Goal: Transaction & Acquisition: Purchase product/service

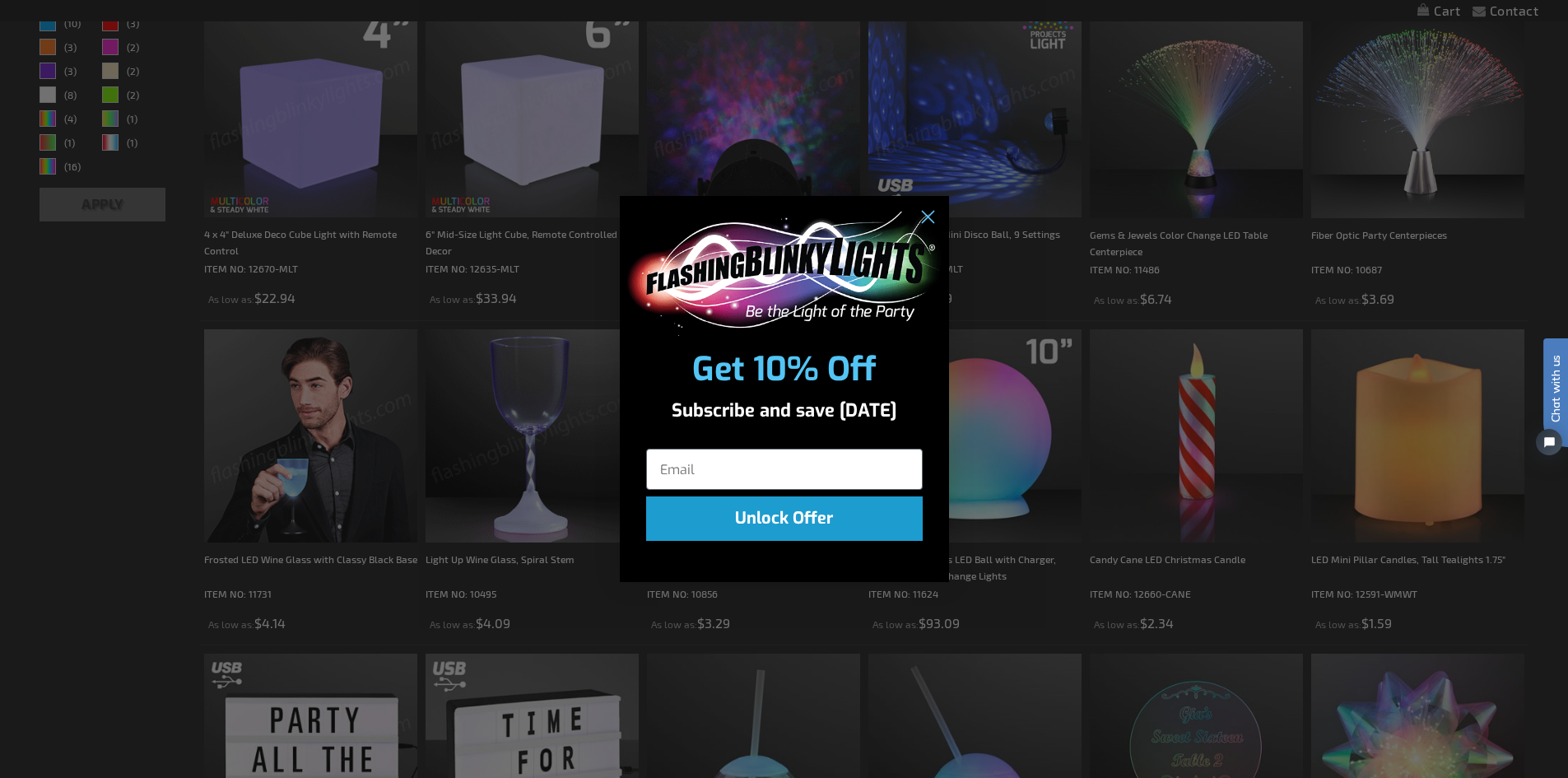
scroll to position [658, 0]
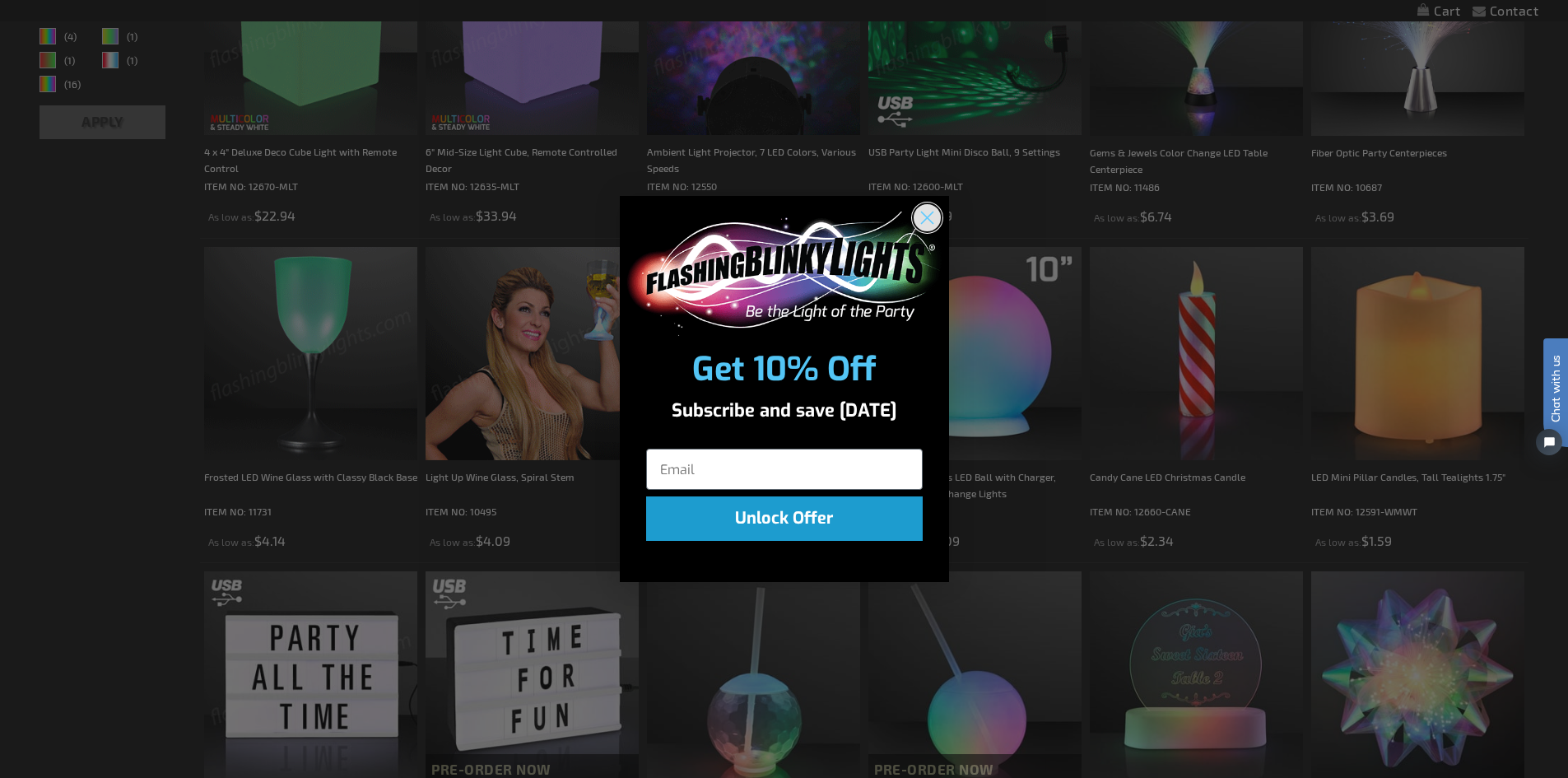
click at [920, 218] on circle "Close dialog" at bounding box center [926, 218] width 27 height 27
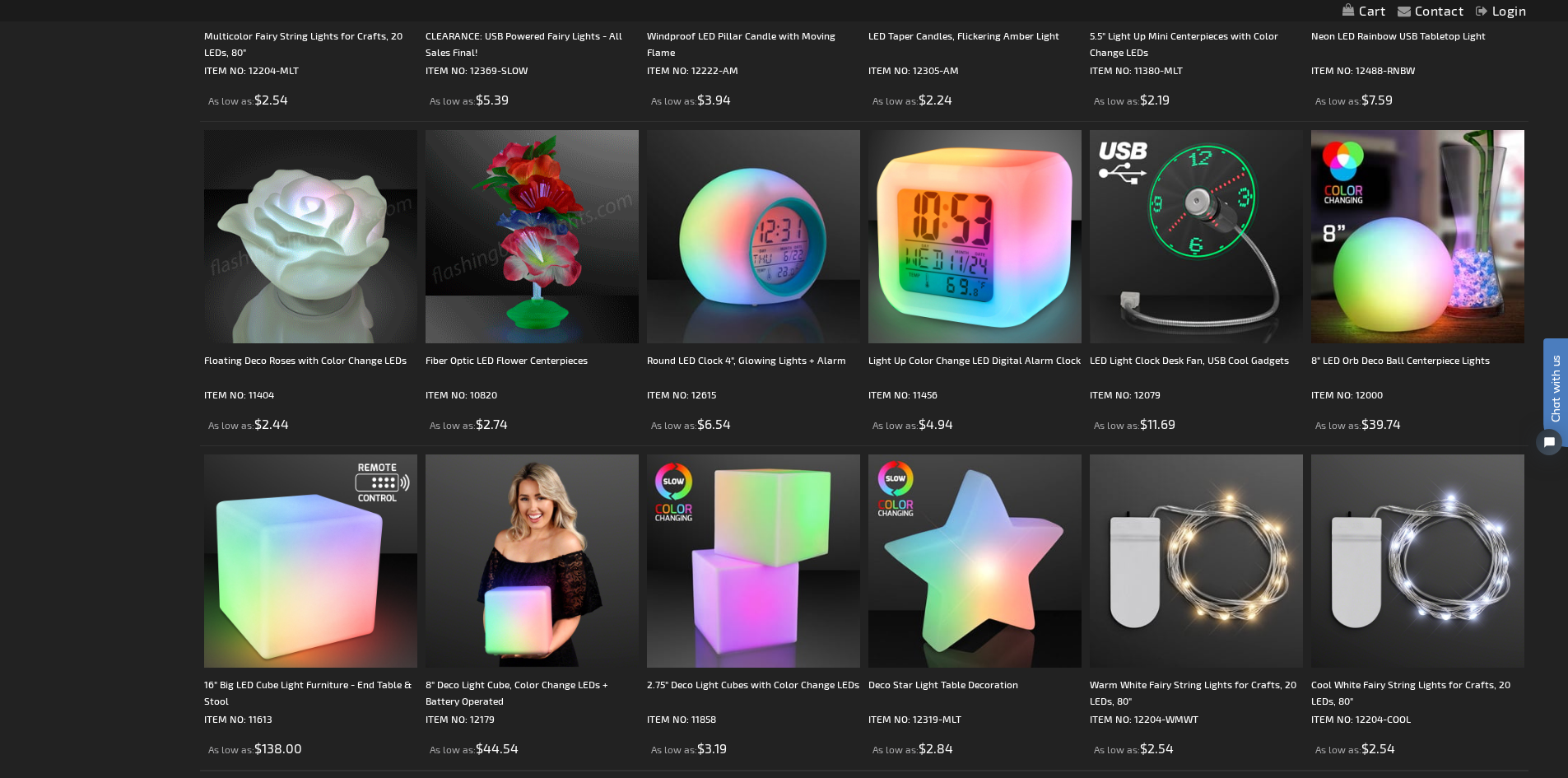
scroll to position [3128, 0]
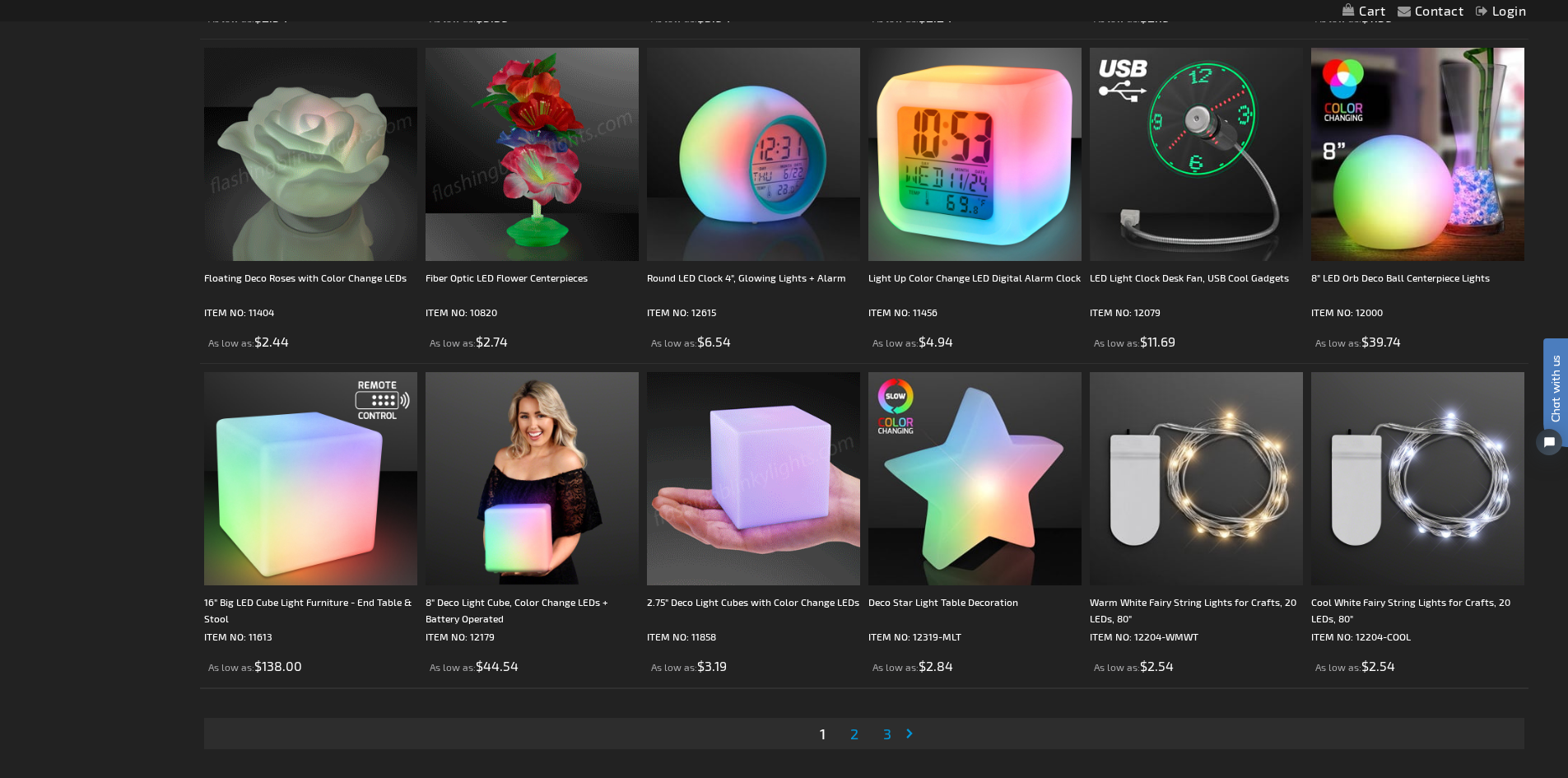
click at [856, 733] on span "2" at bounding box center [854, 734] width 8 height 18
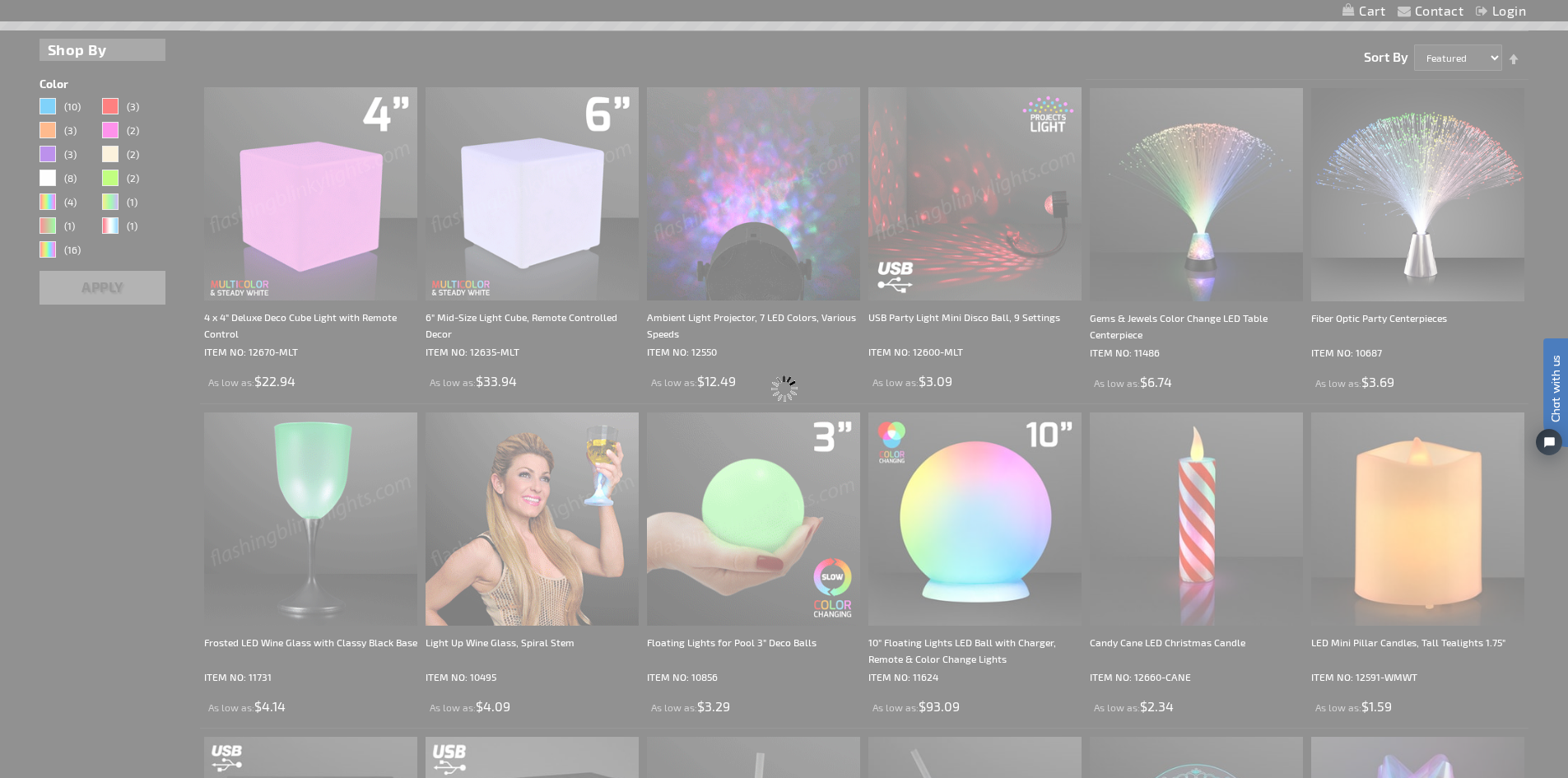
scroll to position [0, 0]
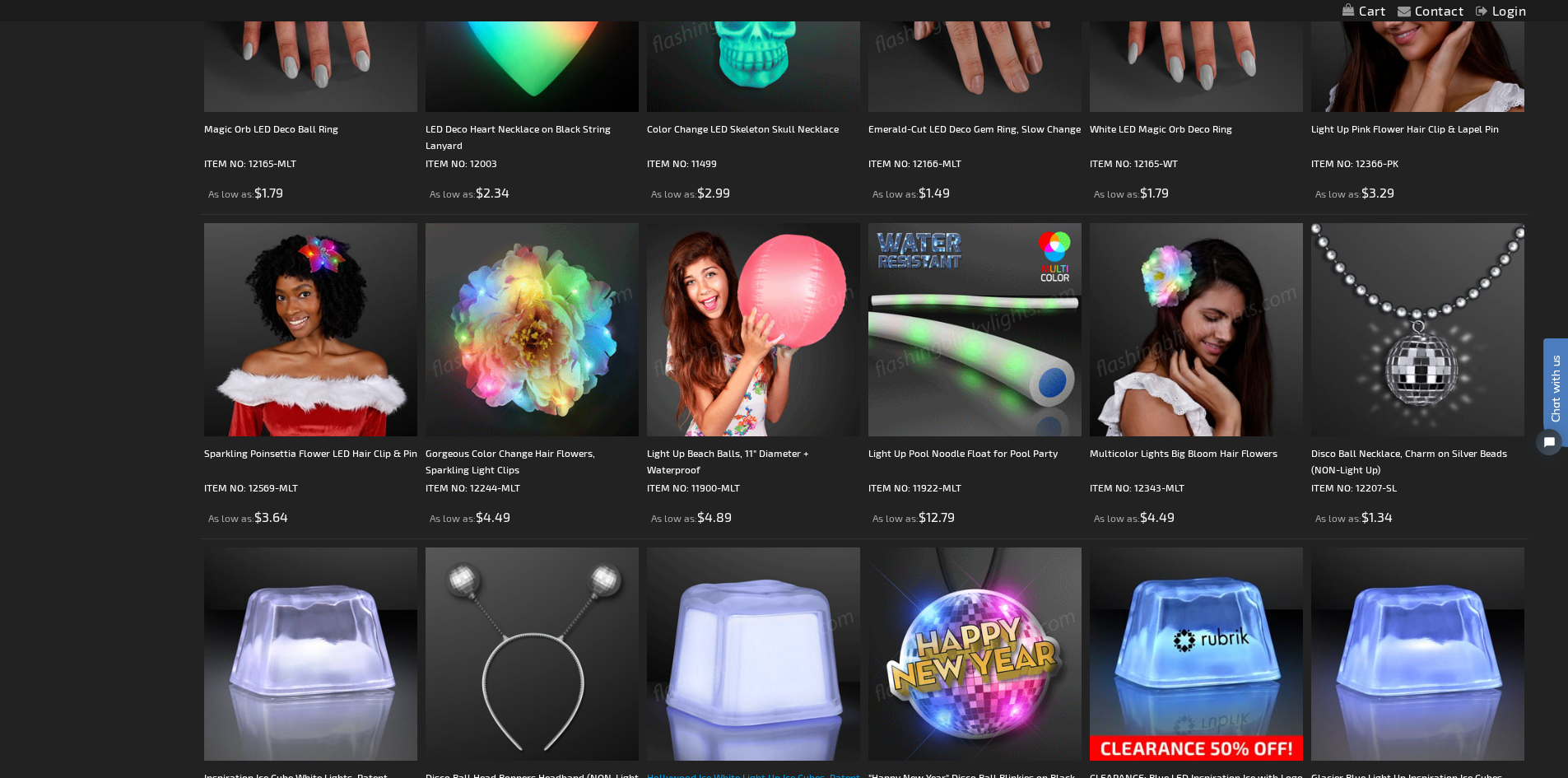
scroll to position [3287, 0]
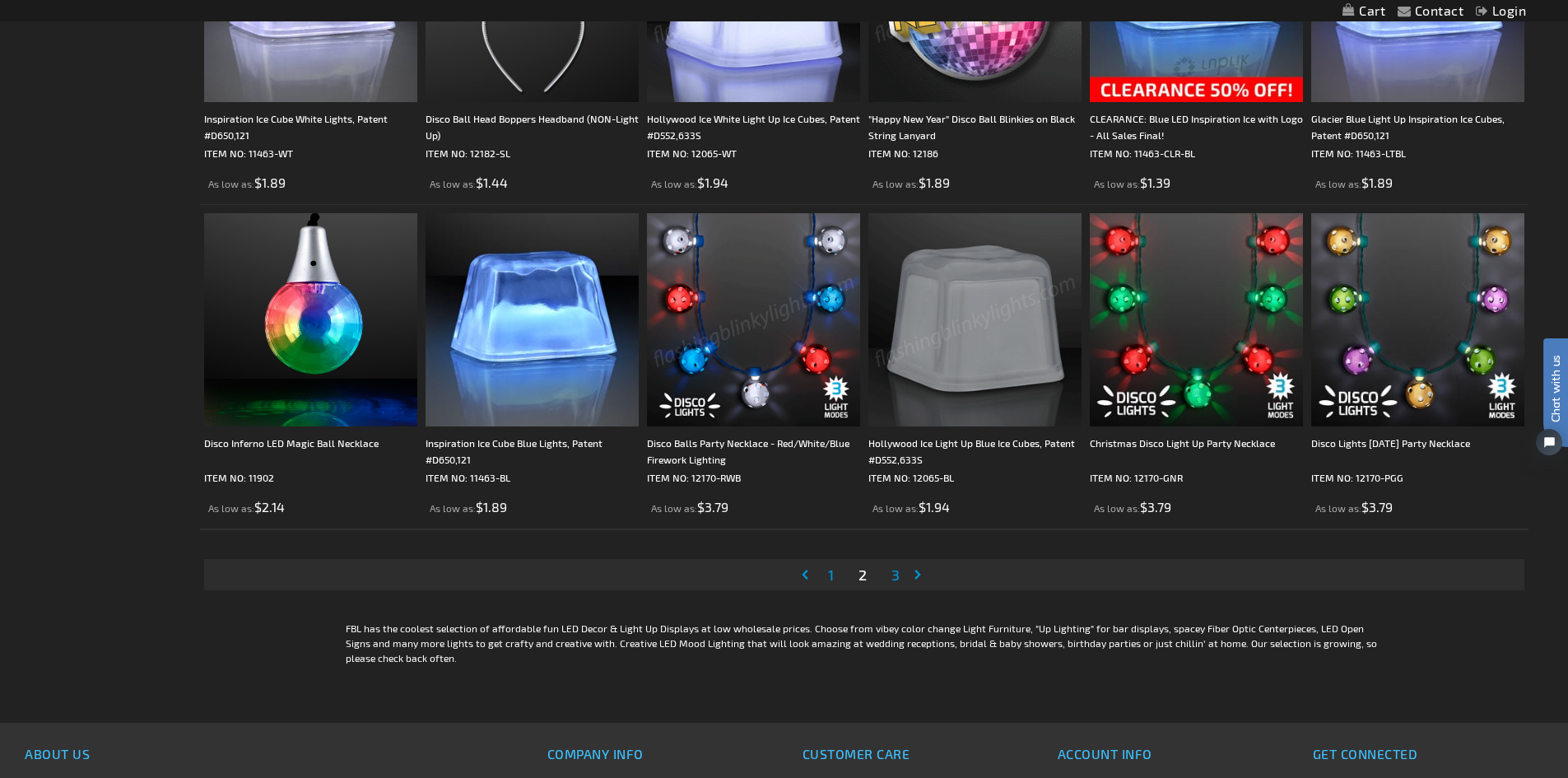
click at [892, 574] on span "3" at bounding box center [896, 574] width 8 height 18
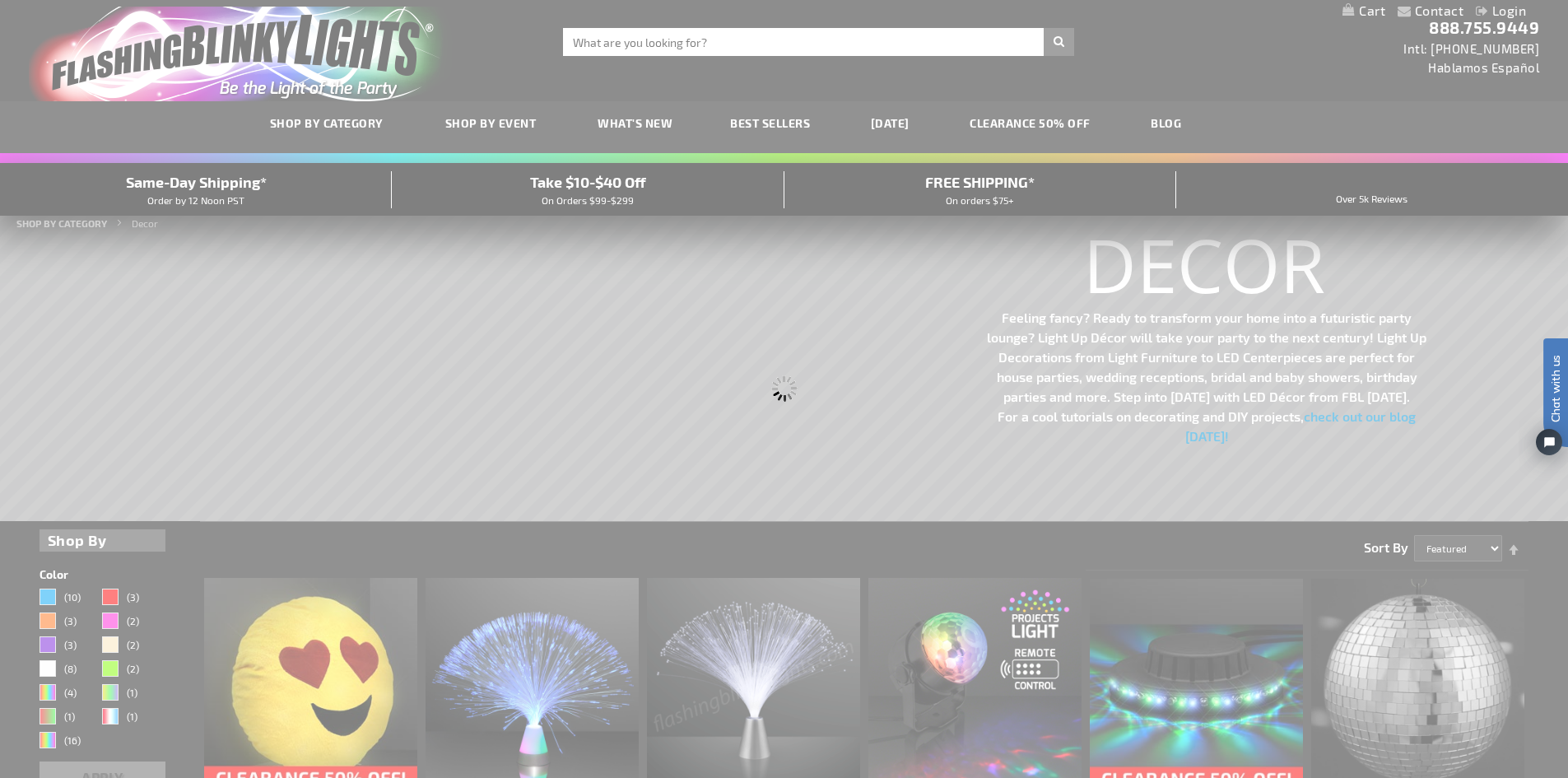
scroll to position [0, 0]
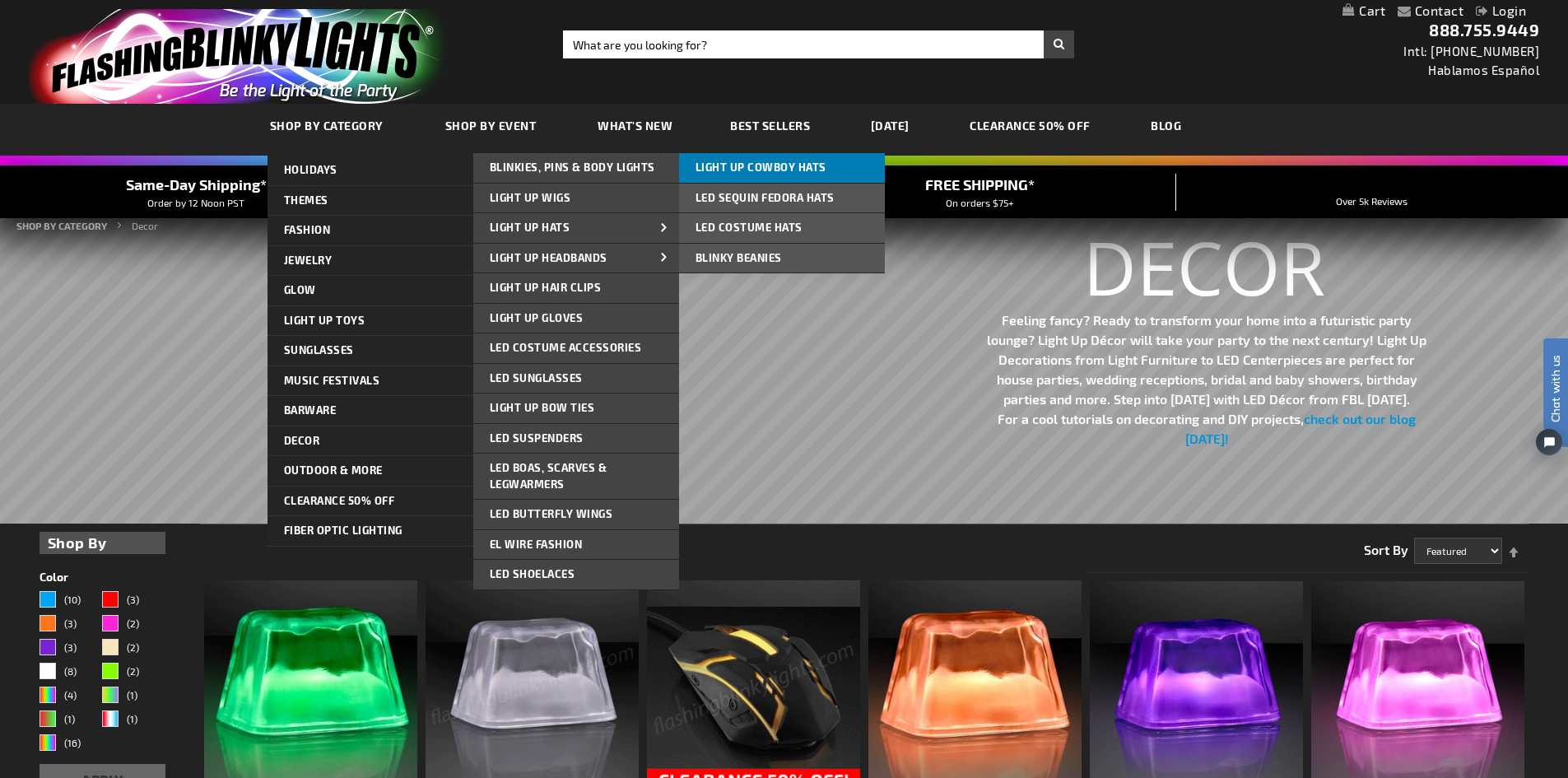
click at [813, 169] on span "Light Up Cowboy Hats" at bounding box center [761, 167] width 131 height 13
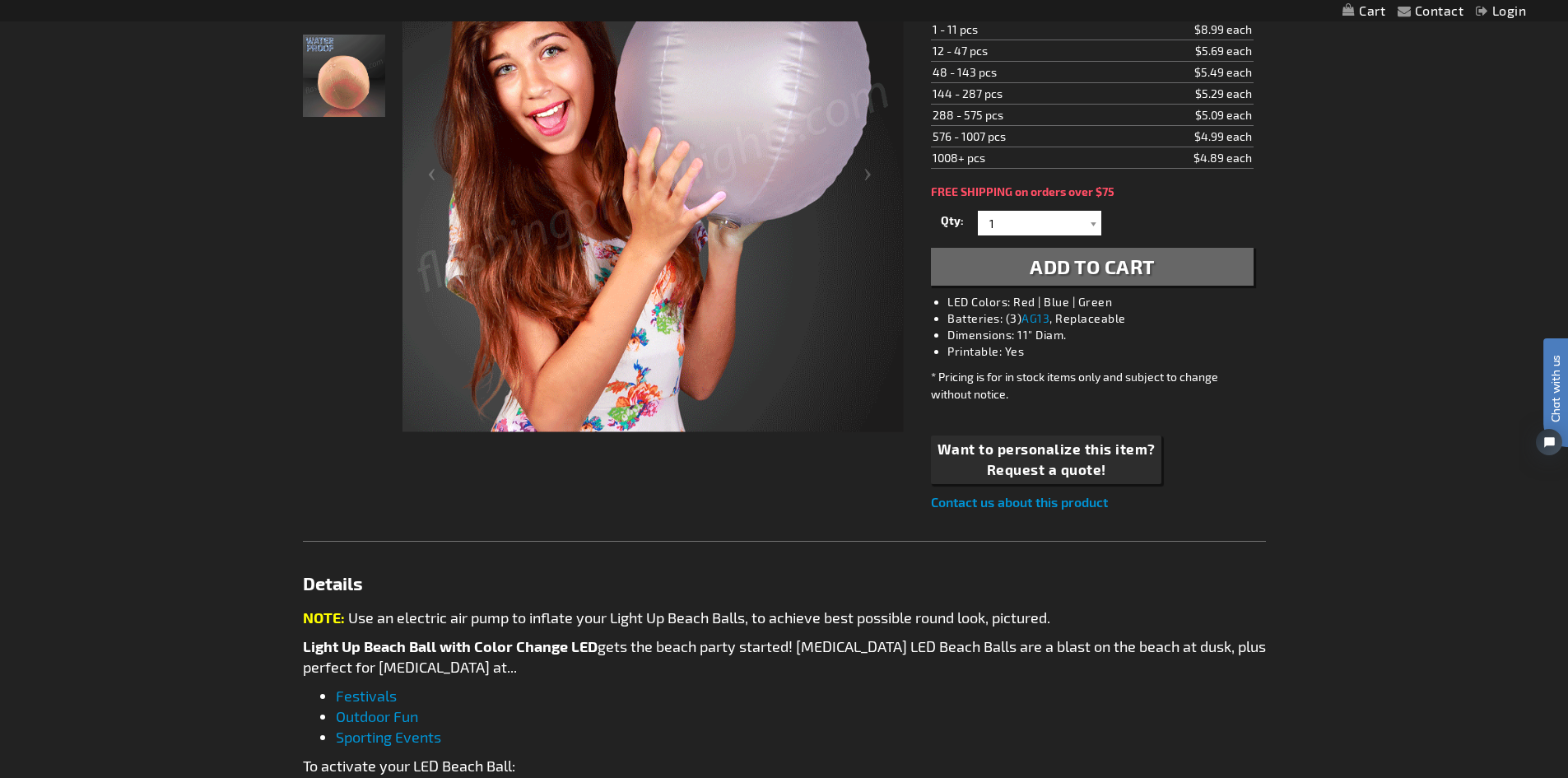
scroll to position [165, 0]
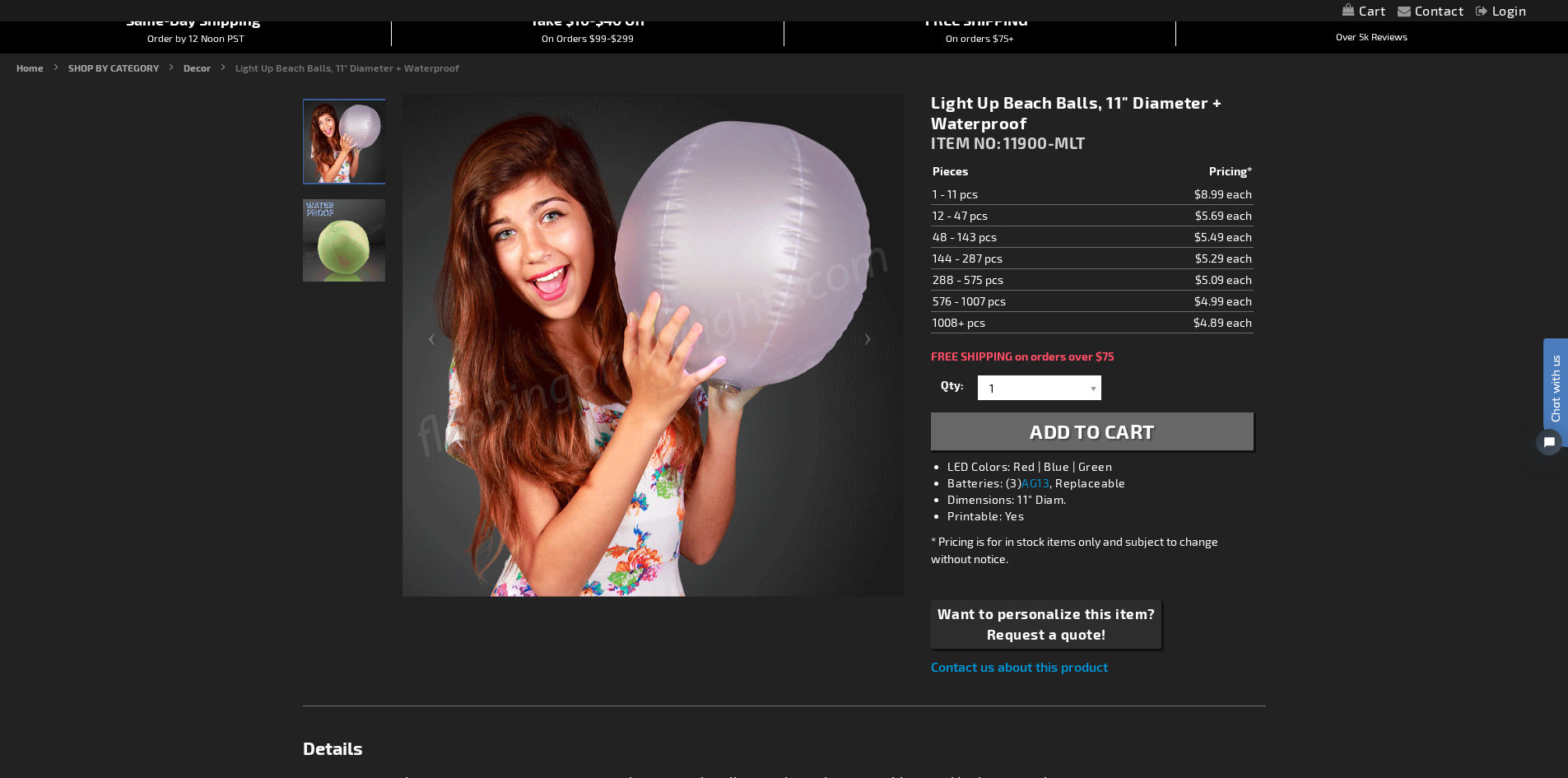
click at [369, 243] on img "LED Light Up Color Changing Beach Ball" at bounding box center [344, 240] width 82 height 82
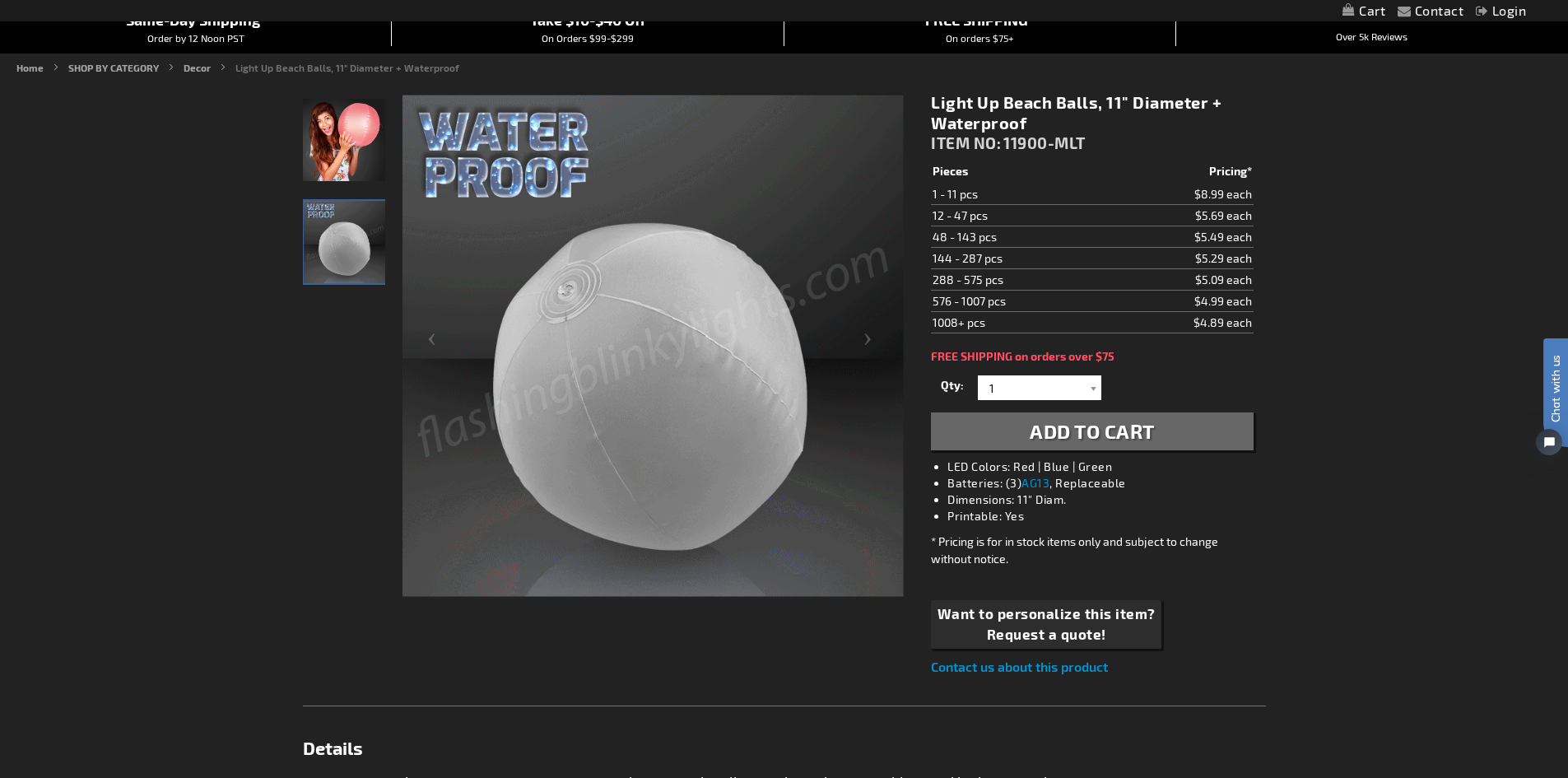
scroll to position [988, 0]
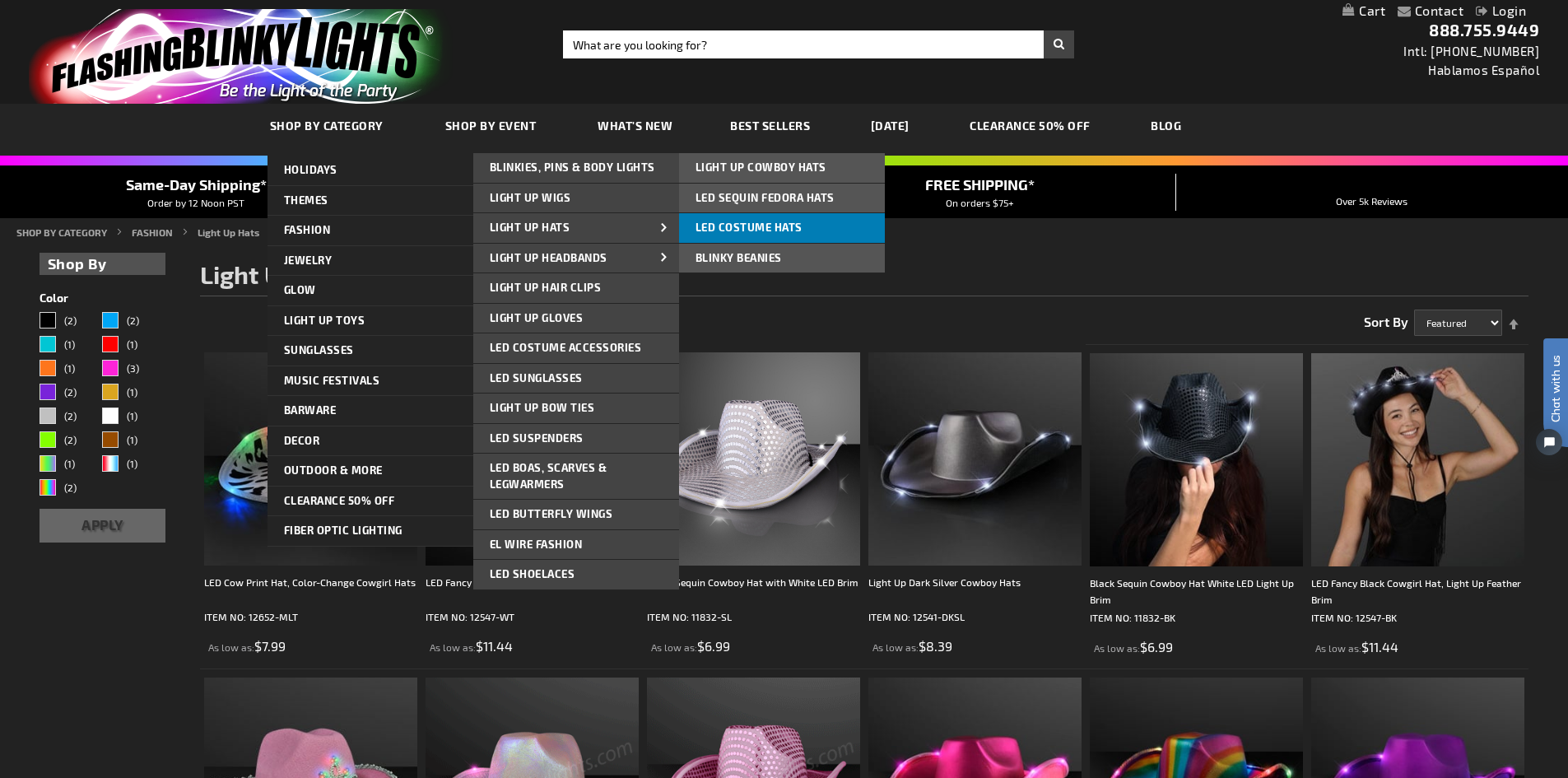
click at [736, 217] on link "LED Costume Hats" at bounding box center [782, 228] width 206 height 29
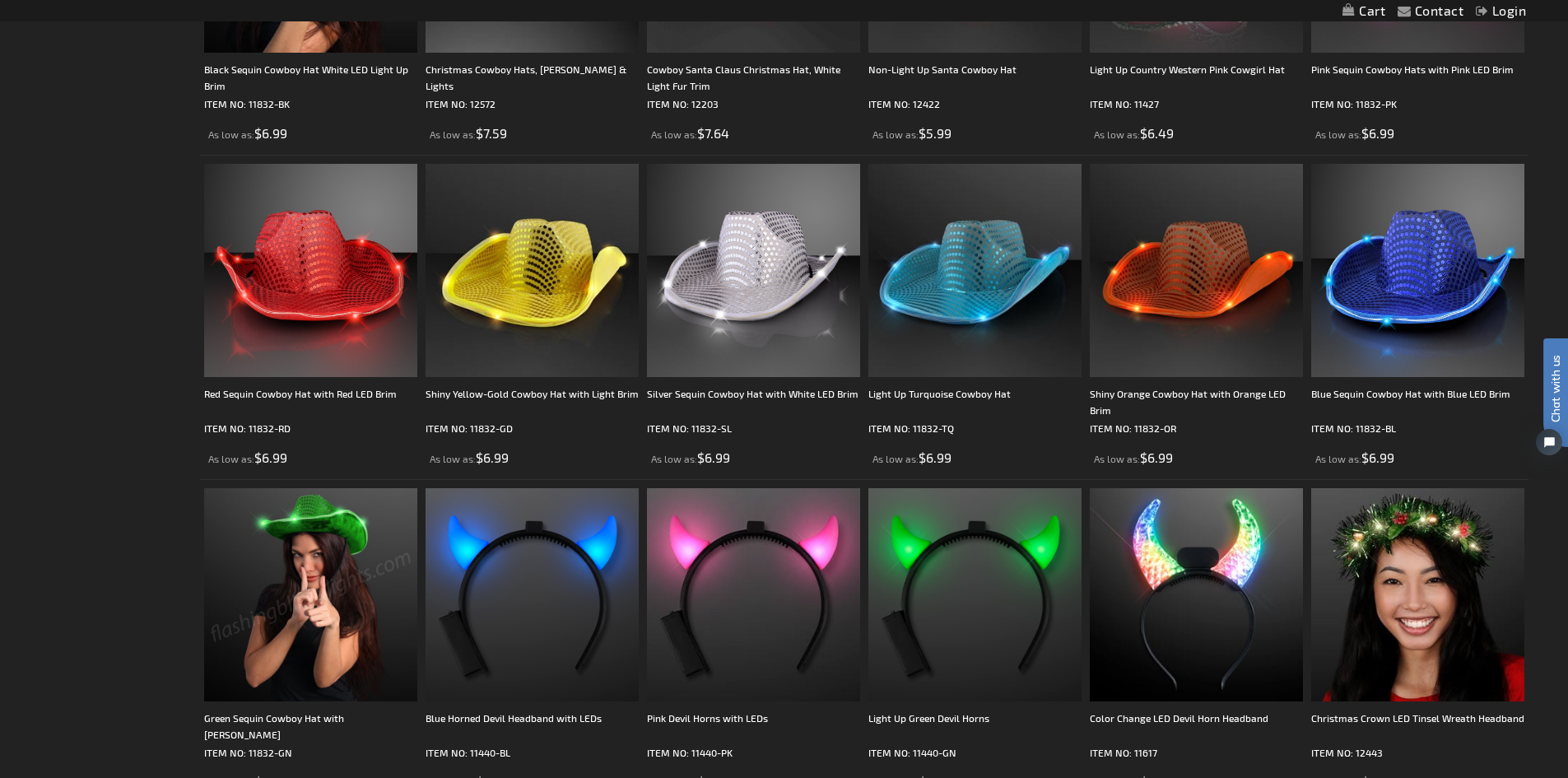
scroll to position [1893, 0]
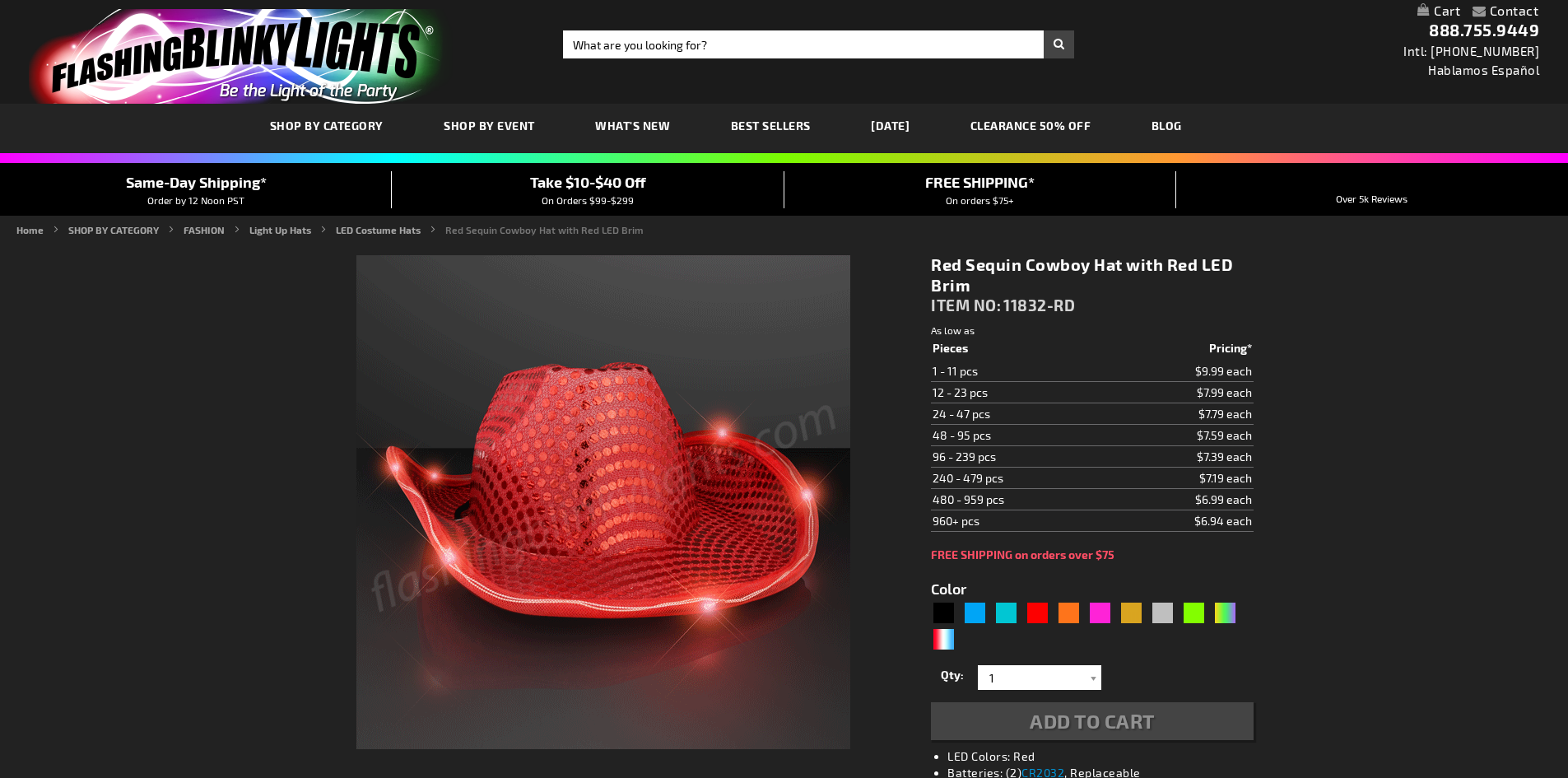
type input "5641"
